Goal: Communication & Community: Participate in discussion

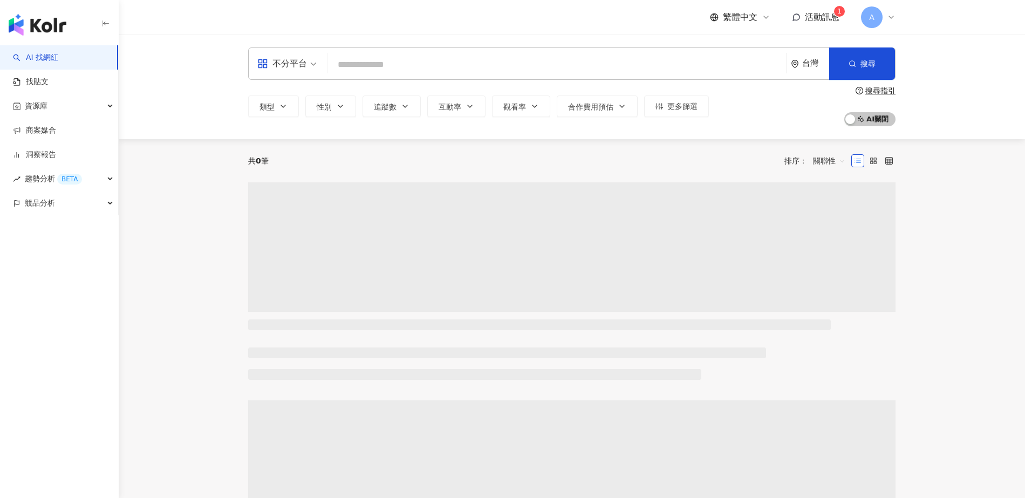
click at [823, 20] on span "活動訊息" at bounding box center [822, 17] width 35 height 10
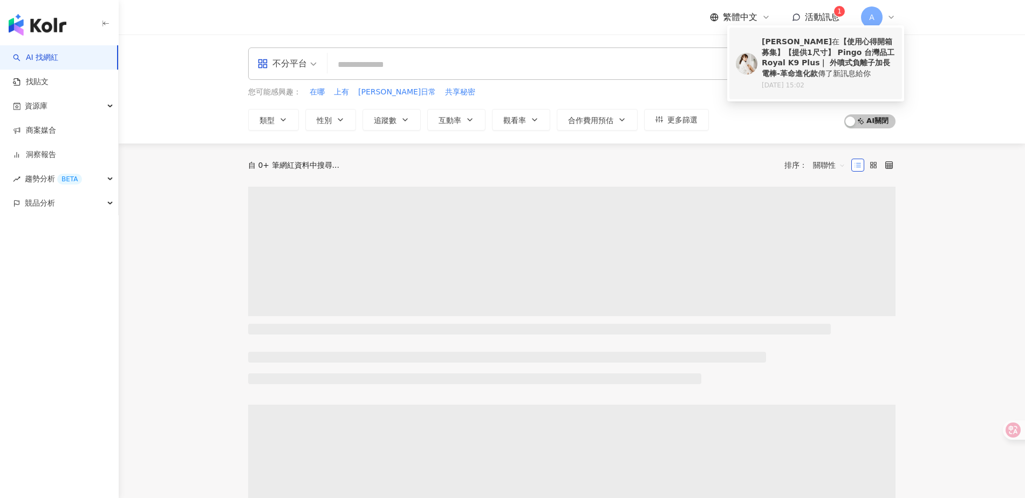
click at [817, 49] on b "【使用心得開箱募集】【提供1尺寸】 Pingo 台灣品工 Royal K9 Plus｜ 外噴式負離子加長電棒-革命進化款" at bounding box center [828, 57] width 133 height 40
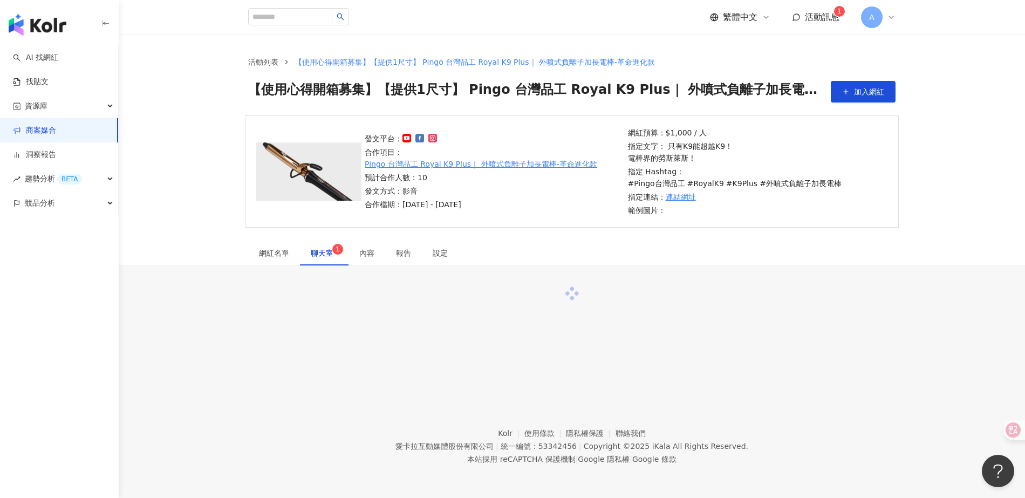
click at [312, 249] on span "聊天室 1" at bounding box center [324, 253] width 27 height 8
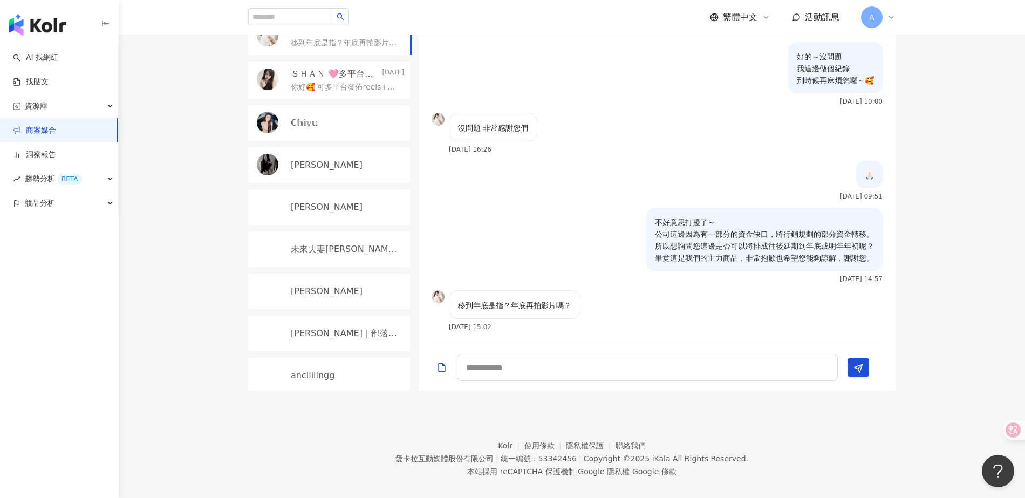
scroll to position [1658, 0]
click at [531, 354] on textarea at bounding box center [647, 367] width 381 height 27
click at [606, 357] on textarea at bounding box center [647, 367] width 381 height 27
type textarea "*"
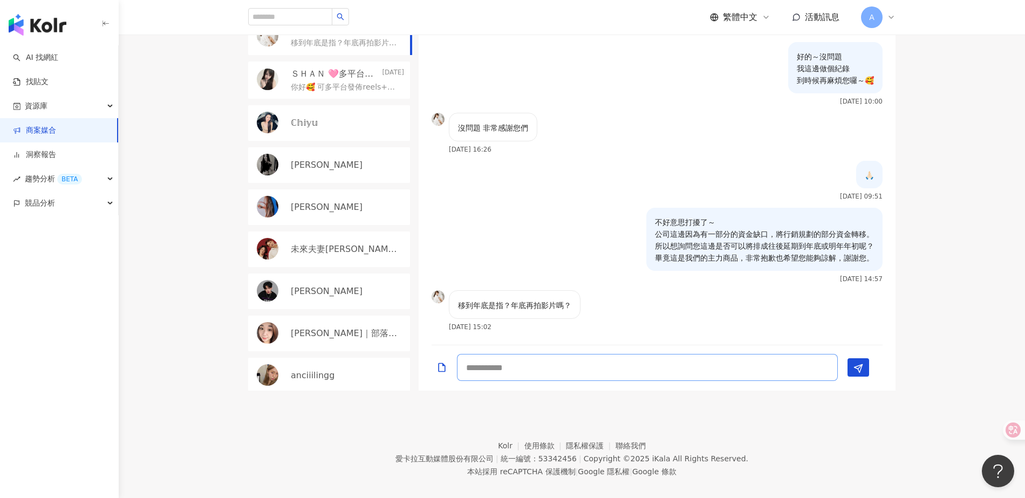
type textarea "*"
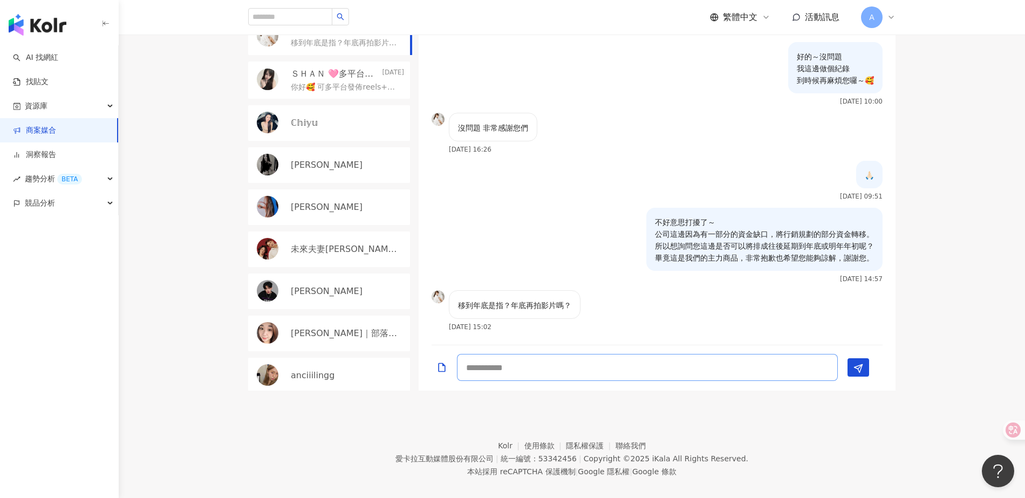
type textarea "*"
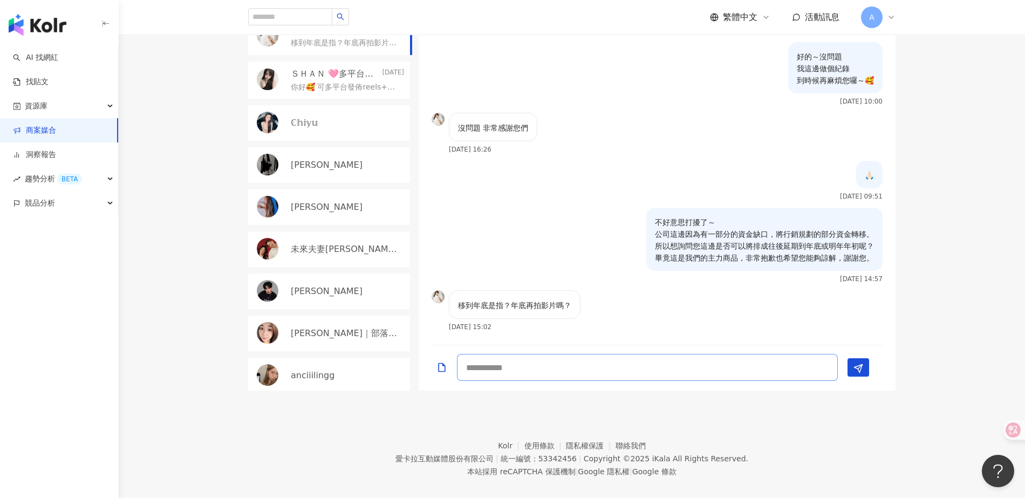
type textarea "*"
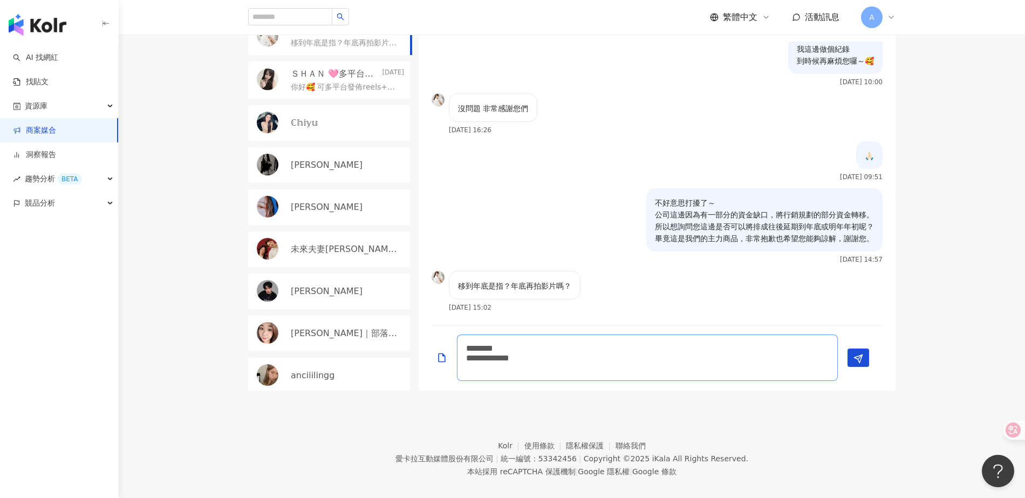
scroll to position [0, 0]
type textarea "**********"
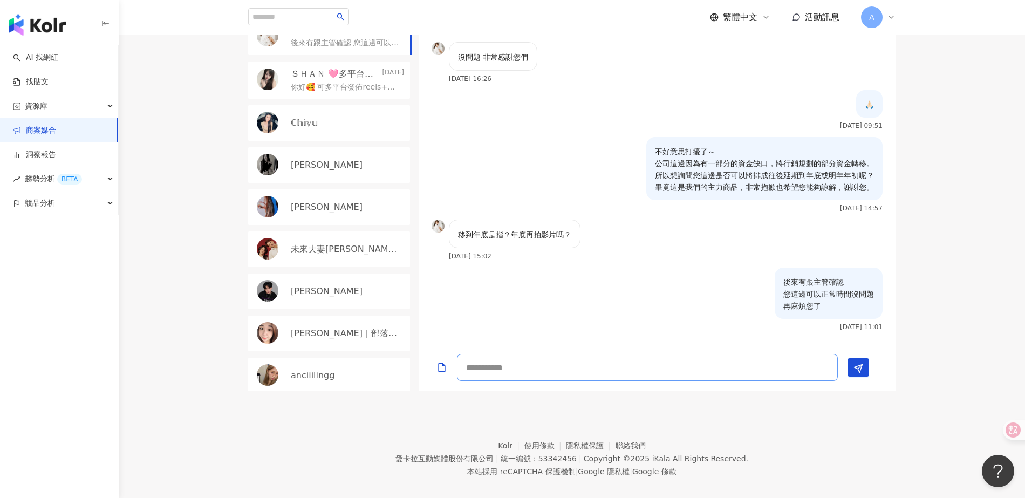
type textarea "*"
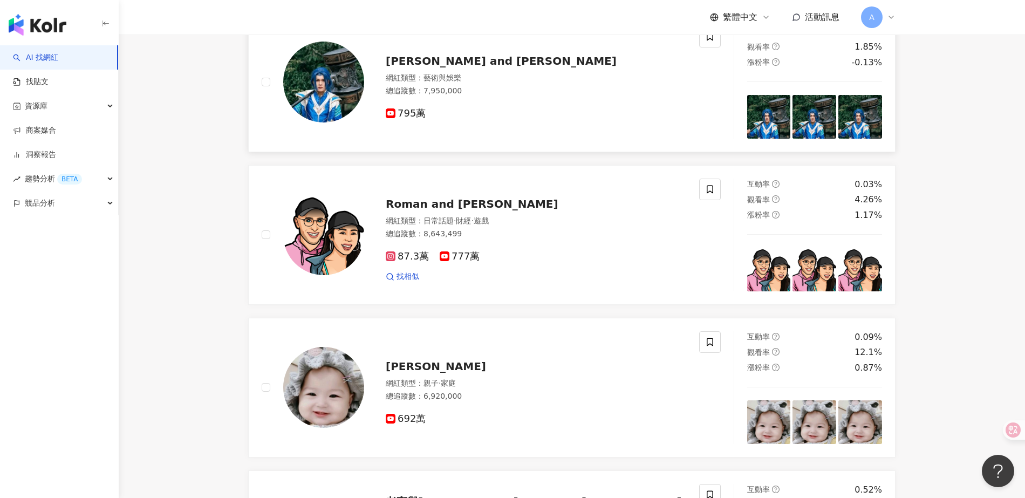
scroll to position [939, 0]
